Goal: Find specific page/section: Find specific page/section

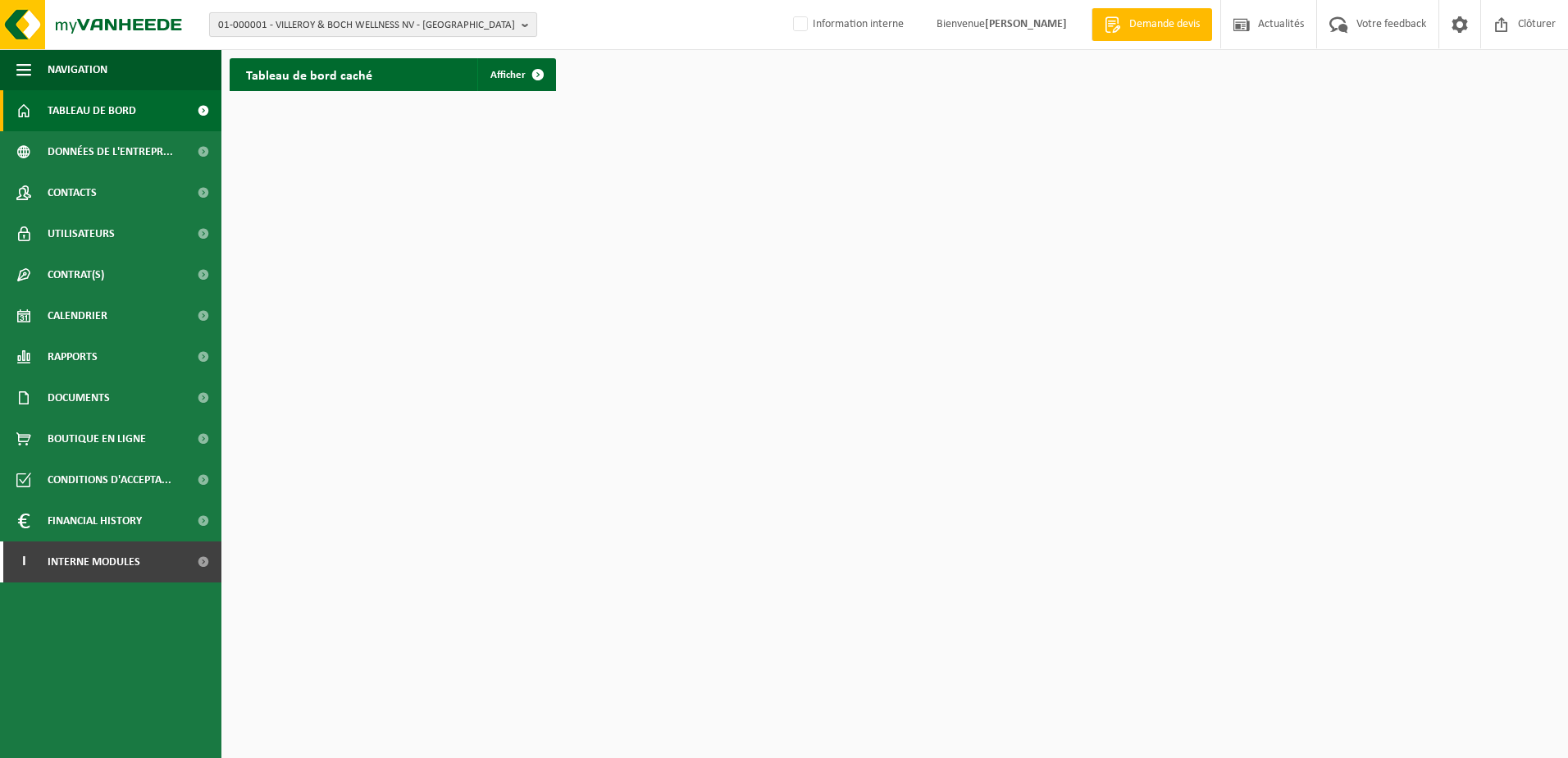
click at [415, 24] on span "01-000001 - VILLEROY & BOCH WELLNESS NV - ROESELARE" at bounding box center [366, 25] width 297 height 24
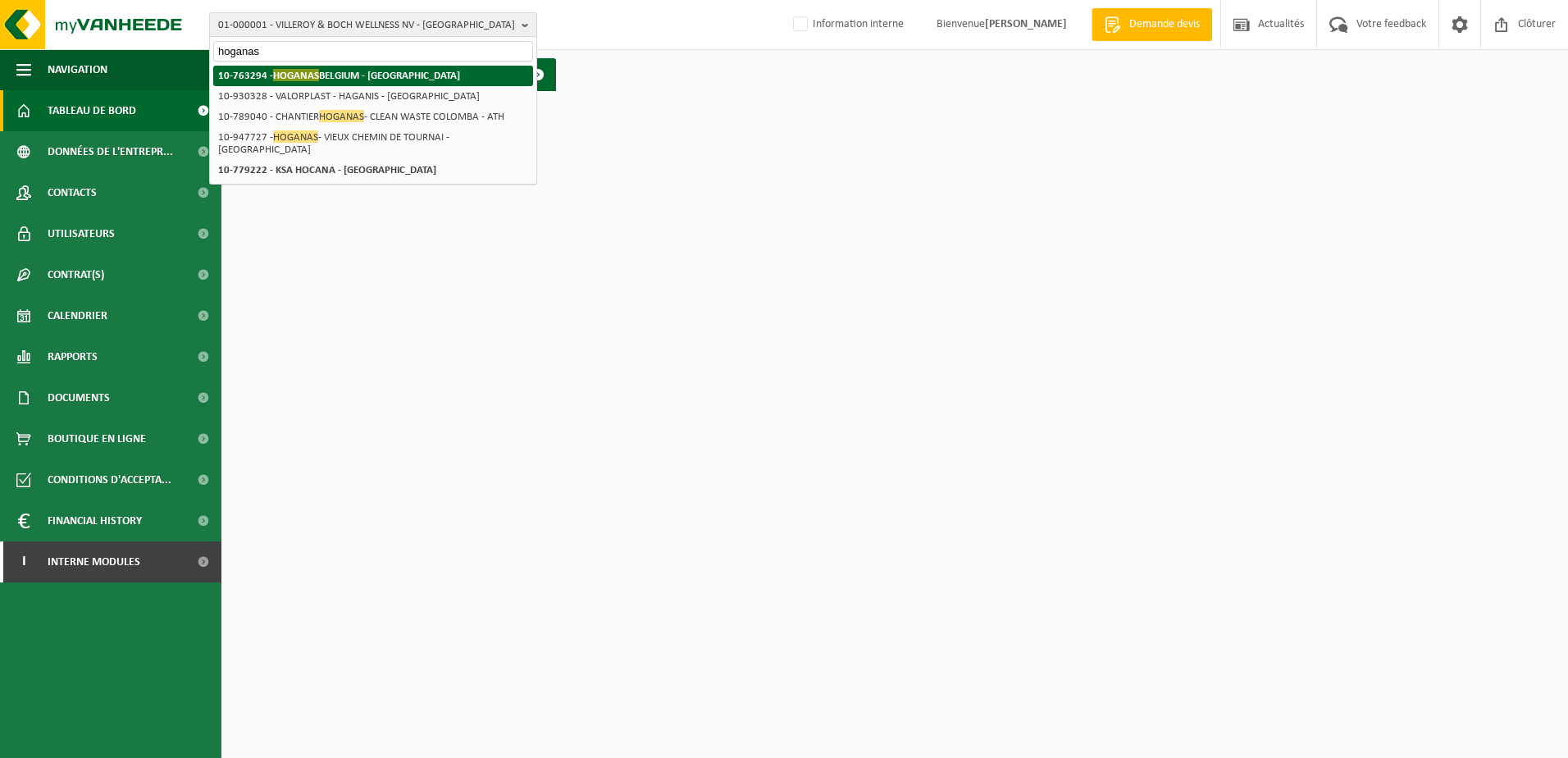
type input "hoganas"
click at [388, 75] on strong "10-763294 - HOGANAS BELGIUM - ATH" at bounding box center [338, 75] width 242 height 12
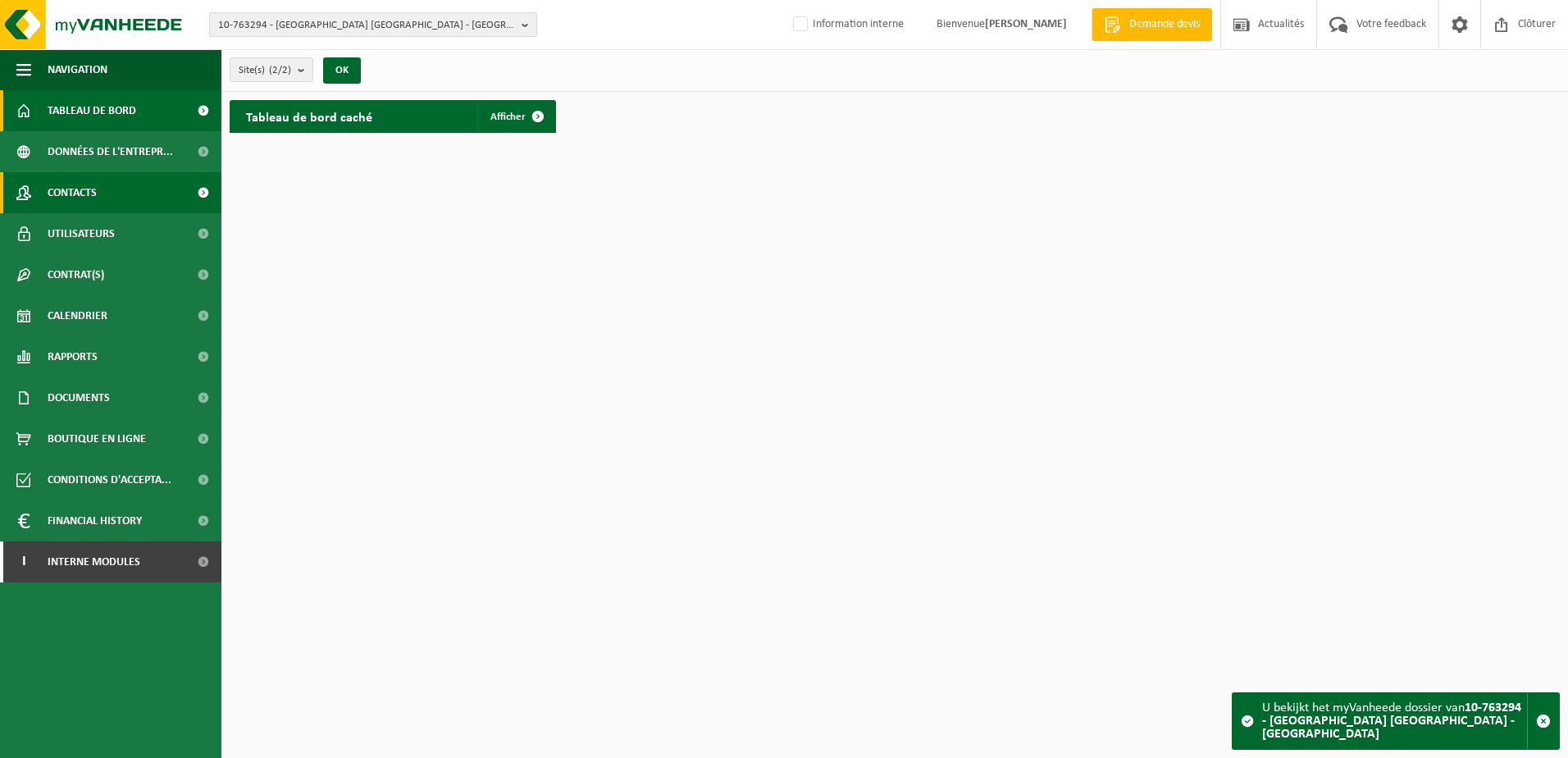
click at [114, 189] on link "Contacts" at bounding box center [110, 193] width 221 height 41
